Goal: Consume media (video, audio)

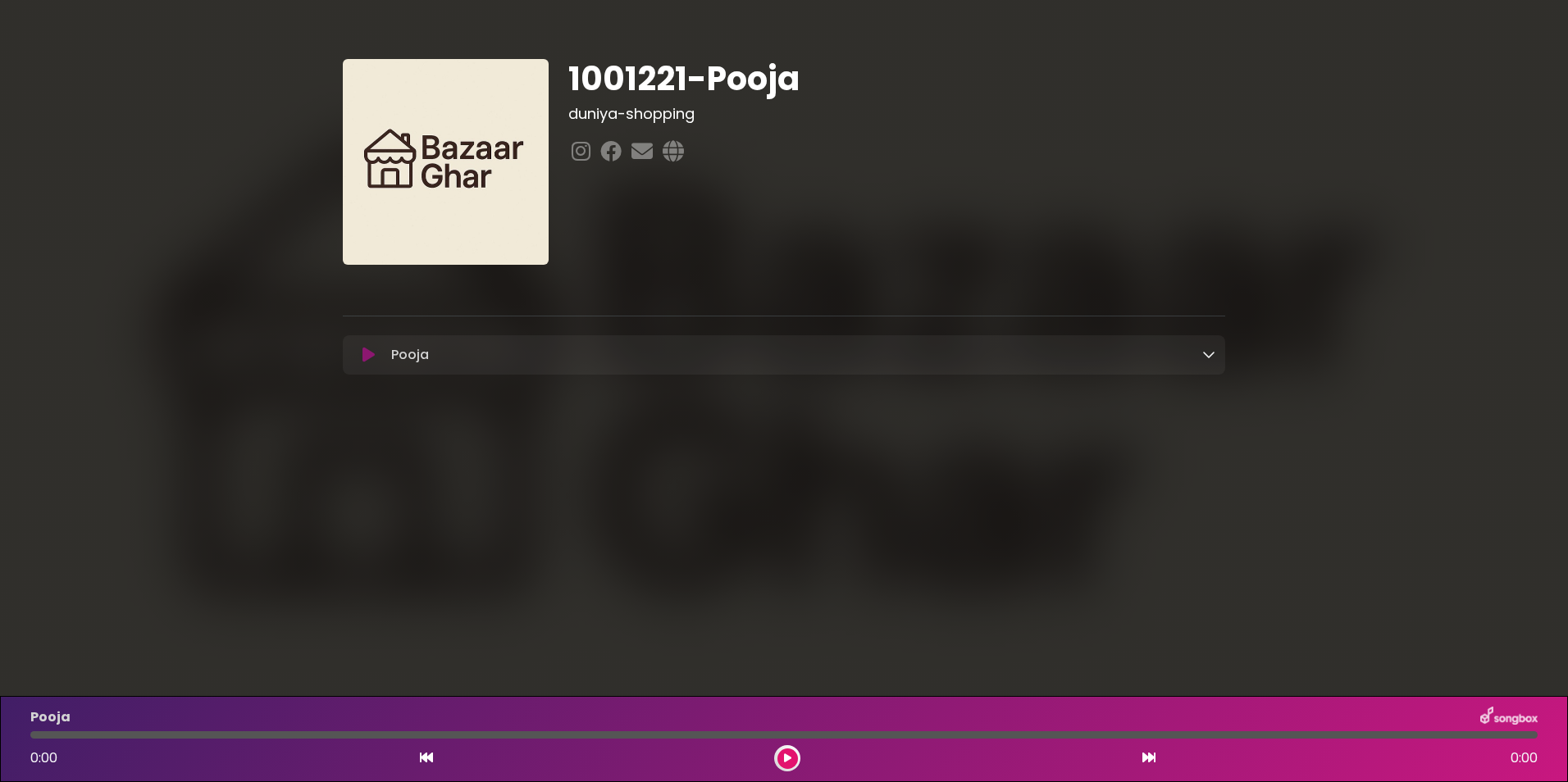
click at [1198, 357] on div "Pooja Loading Track..." at bounding box center [799, 355] width 831 height 20
click at [1214, 357] on icon at bounding box center [1209, 354] width 13 height 13
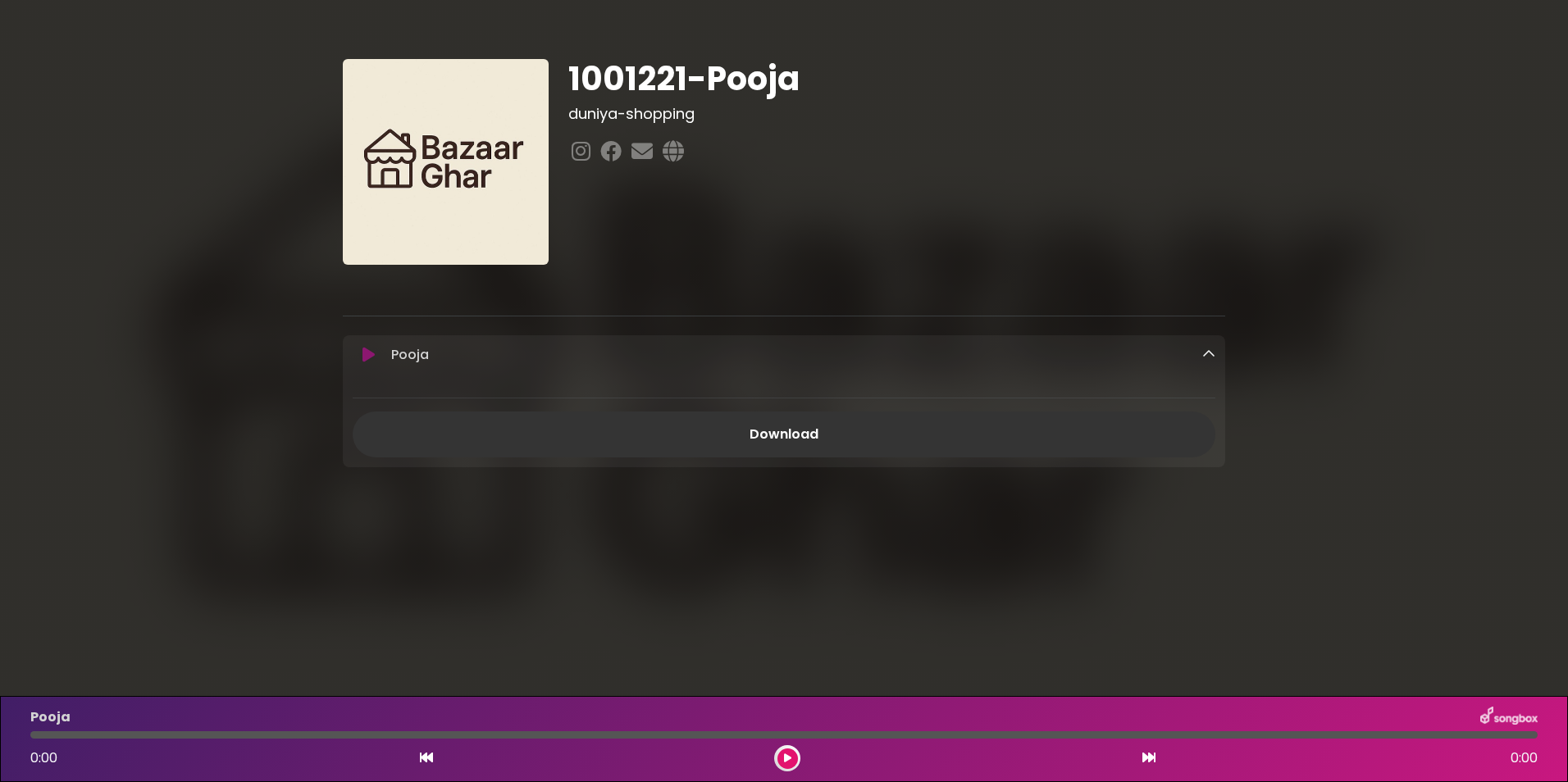
click at [942, 179] on div "1001221-Pooja duniya-shopping" at bounding box center [896, 162] width 677 height 206
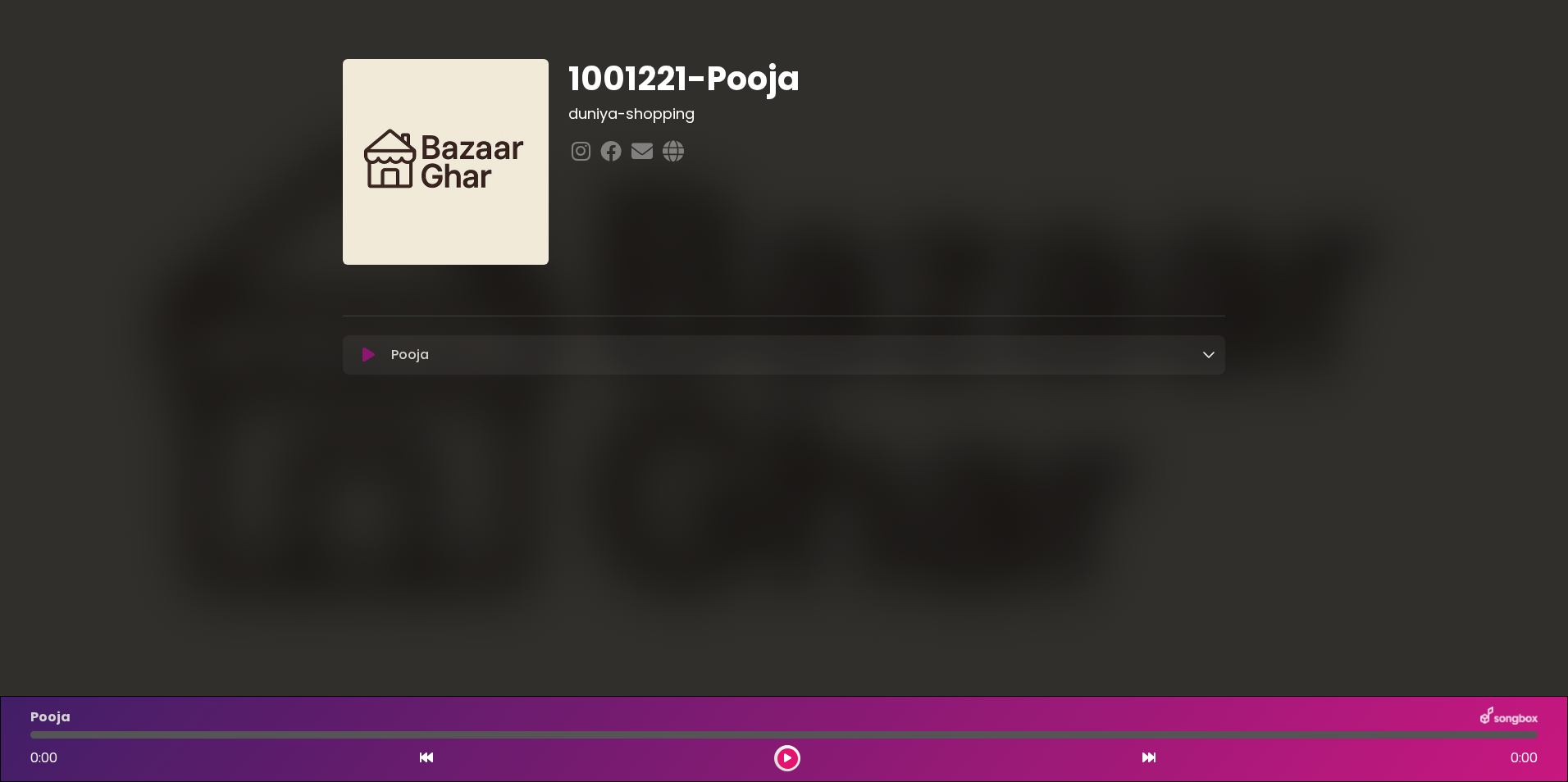
click at [363, 354] on icon at bounding box center [368, 355] width 12 height 16
